Goal: Find contact information: Find contact information

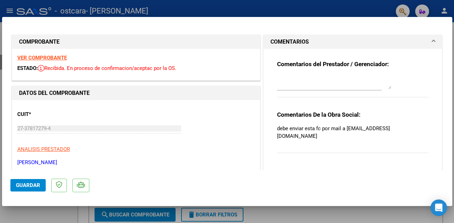
scroll to position [127, 0]
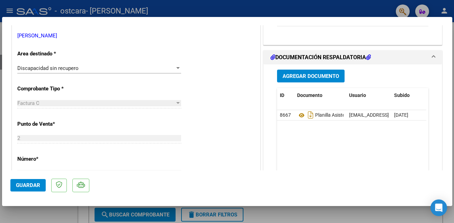
click at [454, 144] on div at bounding box center [227, 111] width 454 height 223
type input "$ 0,00"
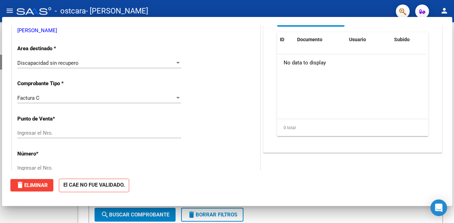
click at [454, 144] on div at bounding box center [454, 89] width 2 height 134
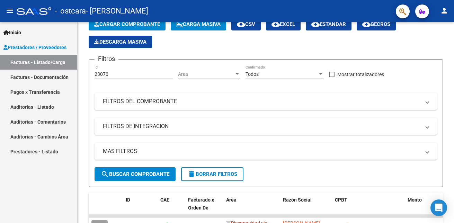
scroll to position [42, 0]
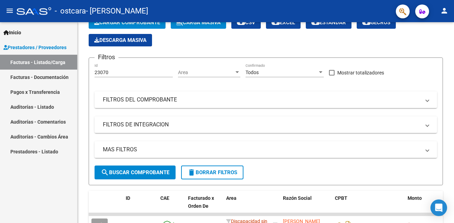
click at [454, 178] on html "menu - ostcara - [PERSON_NAME] person Inicio Instructivos Contacto OS Prestador…" at bounding box center [227, 111] width 454 height 223
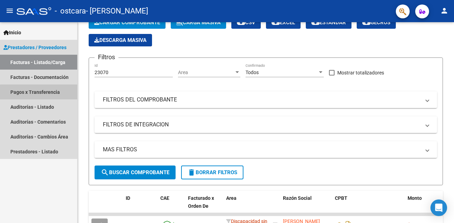
click at [51, 95] on link "Pagos x Transferencia" at bounding box center [38, 92] width 77 height 15
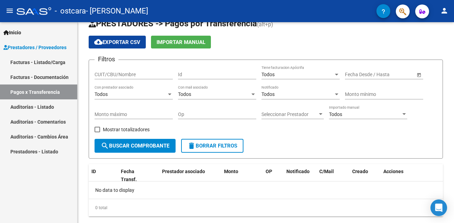
scroll to position [31, 0]
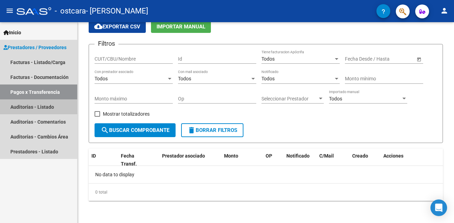
click at [47, 113] on link "Auditorías - Listado" at bounding box center [38, 106] width 77 height 15
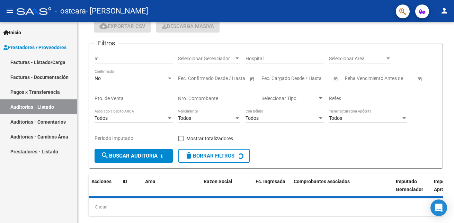
scroll to position [42, 0]
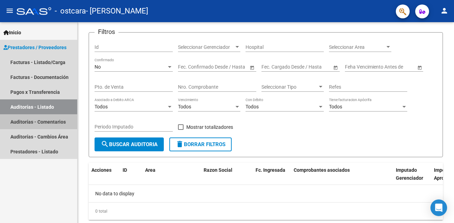
click at [46, 120] on link "Auditorías - Comentarios" at bounding box center [38, 121] width 77 height 15
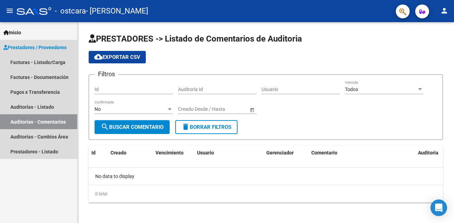
click at [46, 127] on link "Auditorías - Comentarios" at bounding box center [38, 121] width 77 height 15
click at [46, 145] on link "Prestadores - Listado" at bounding box center [38, 151] width 77 height 15
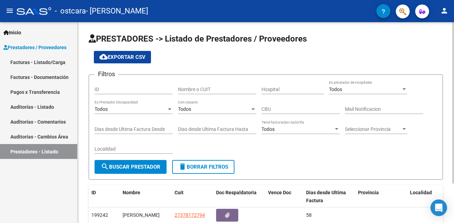
scroll to position [49, 0]
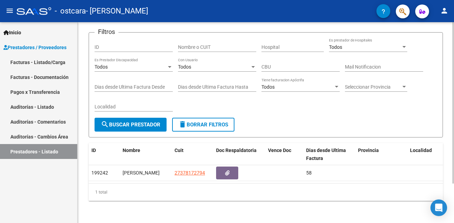
click at [453, 189] on div at bounding box center [454, 122] width 2 height 201
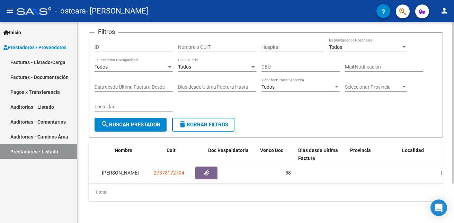
scroll to position [0, 0]
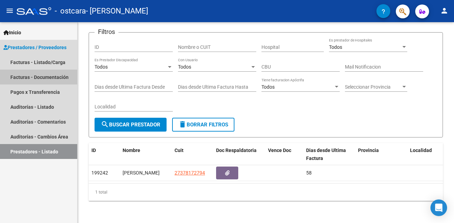
click at [58, 77] on link "Facturas - Documentación" at bounding box center [38, 77] width 77 height 15
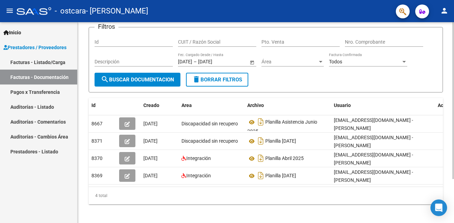
scroll to position [49, 0]
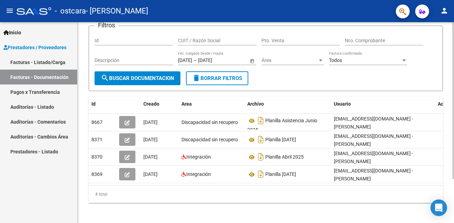
click at [454, 161] on html "menu - ostcara - [PERSON_NAME] person Inicio Instructivos Contacto OS Prestador…" at bounding box center [227, 111] width 454 height 223
drag, startPoint x: 341, startPoint y: 185, endPoint x: 383, endPoint y: 185, distance: 41.9
click at [383, 185] on datatable-body "8667 [DATE] Discapacidad sin recupero Planilla Asistencia [DATE] [EMAIL_ADDRESS…" at bounding box center [266, 149] width 355 height 71
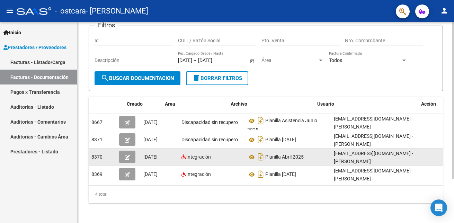
scroll to position [0, 17]
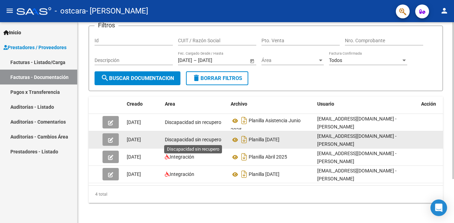
click at [209, 140] on span "Discapacidad sin recupero" at bounding box center [193, 140] width 56 height 6
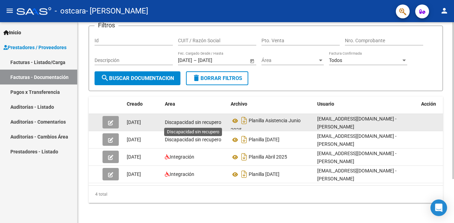
click at [190, 121] on span "Discapacidad sin recupero" at bounding box center [193, 123] width 56 height 6
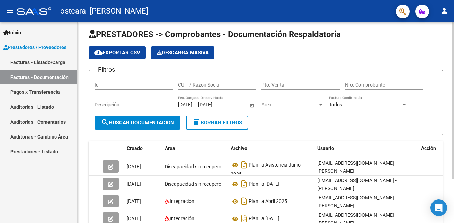
scroll to position [3, 0]
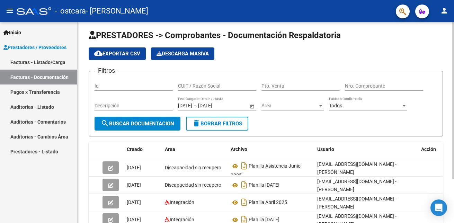
click at [445, 48] on div "PRESTADORES -> Comprobantes - Documentación Respaldatoria cloud_download Export…" at bounding box center [267, 145] width 378 height 252
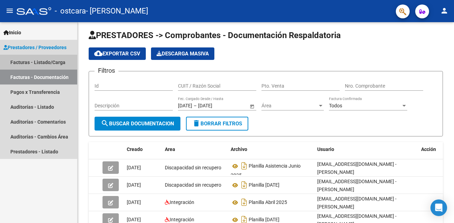
click at [52, 62] on link "Facturas - Listado/Carga" at bounding box center [38, 62] width 77 height 15
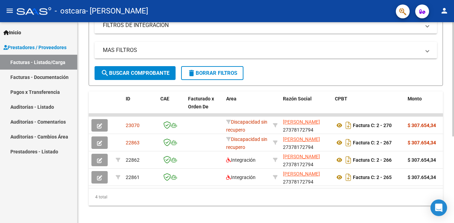
scroll to position [142, 0]
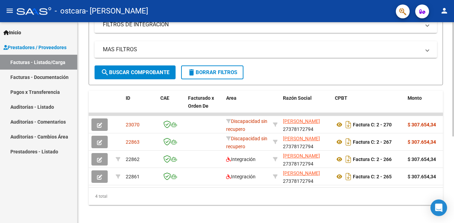
click at [454, 204] on html "menu - ostcara - [PERSON_NAME] person Inicio Instructivos Contacto OS Prestador…" at bounding box center [227, 111] width 454 height 223
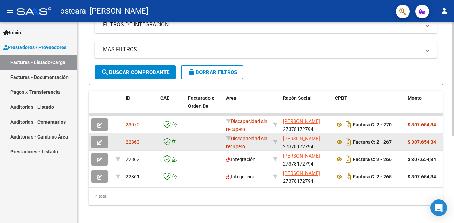
click at [215, 139] on datatable-body-cell at bounding box center [204, 141] width 38 height 17
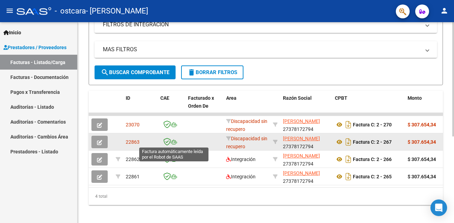
click at [175, 140] on icon at bounding box center [174, 142] width 6 height 5
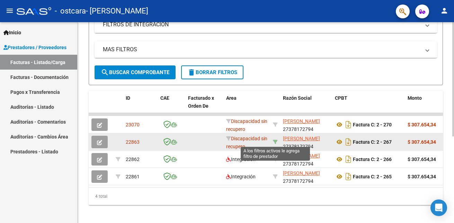
click at [274, 141] on icon at bounding box center [275, 142] width 5 height 5
type input "27378172794"
click at [273, 141] on icon at bounding box center [275, 142] width 5 height 5
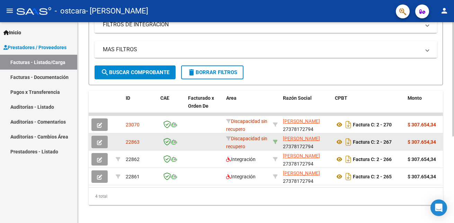
click at [273, 141] on icon at bounding box center [275, 142] width 5 height 5
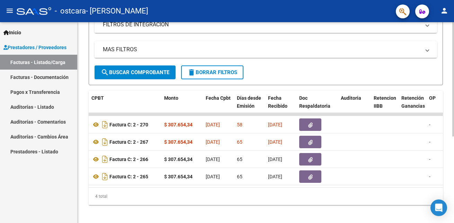
scroll to position [0, 250]
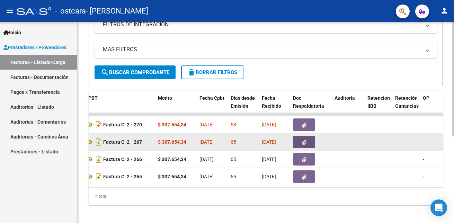
click at [305, 140] on icon "button" at bounding box center [304, 142] width 5 height 5
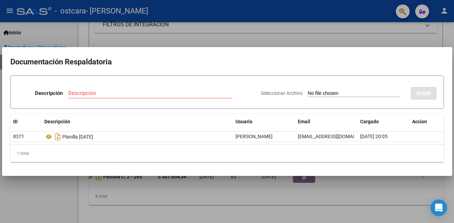
click at [337, 44] on div at bounding box center [227, 111] width 454 height 223
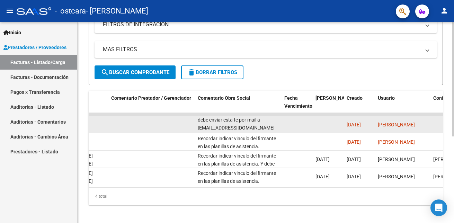
scroll to position [0, 0]
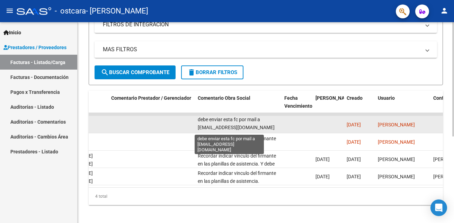
drag, startPoint x: 254, startPoint y: 126, endPoint x: 199, endPoint y: 129, distance: 55.5
click at [199, 129] on div "debe enviar esta fc por mail a [EMAIL_ADDRESS][DOMAIN_NAME]" at bounding box center [238, 124] width 81 height 15
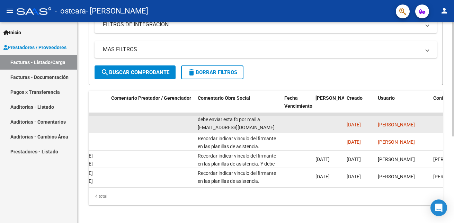
copy span "[EMAIL_ADDRESS][DOMAIN_NAME]"
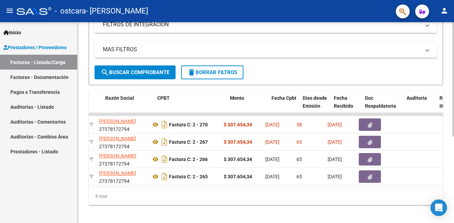
scroll to position [0, 178]
